Goal: Information Seeking & Learning: Find specific fact

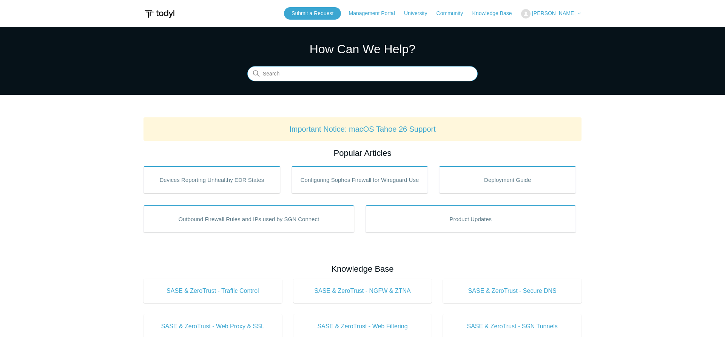
click at [332, 75] on input "Search" at bounding box center [362, 73] width 230 height 15
type input "sase paused by administrator"
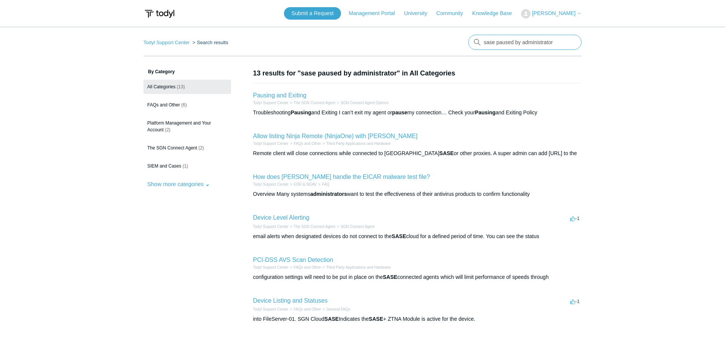
drag, startPoint x: 496, startPoint y: 44, endPoint x: 464, endPoint y: 34, distance: 33.6
click at [468, 35] on input "sase paused by administrator" at bounding box center [524, 42] width 113 height 15
type input "sng connect paused by administrator"
